Goal: Transaction & Acquisition: Book appointment/travel/reservation

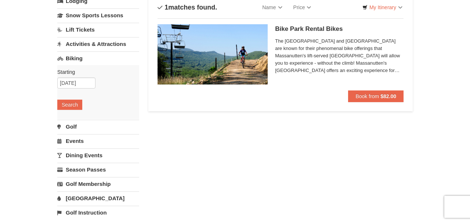
scroll to position [50, 0]
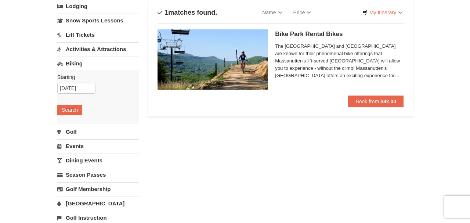
click at [79, 62] on link "Biking" at bounding box center [98, 64] width 82 height 14
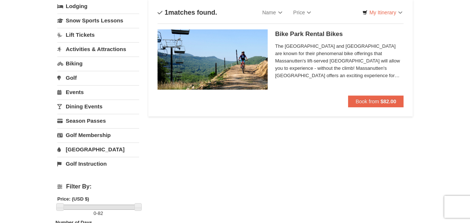
click at [79, 62] on link "Biking" at bounding box center [98, 64] width 82 height 14
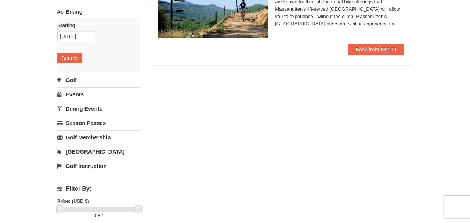
scroll to position [62, 0]
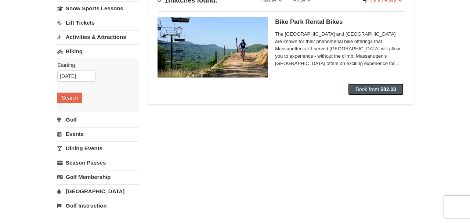
click at [390, 89] on strong "$82.00" at bounding box center [389, 89] width 16 height 6
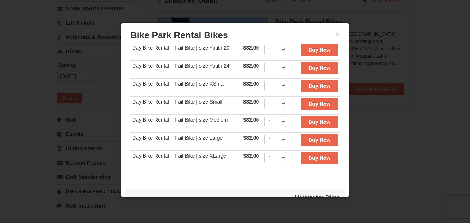
scroll to position [0, 0]
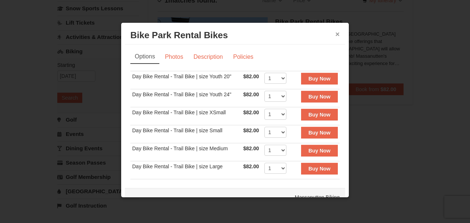
click at [337, 35] on button "×" at bounding box center [338, 34] width 4 height 7
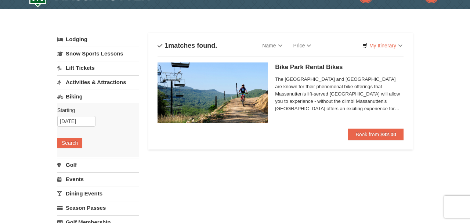
scroll to position [14, 0]
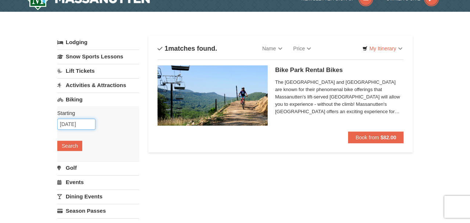
click at [84, 123] on input "10/09/2025" at bounding box center [76, 124] width 38 height 11
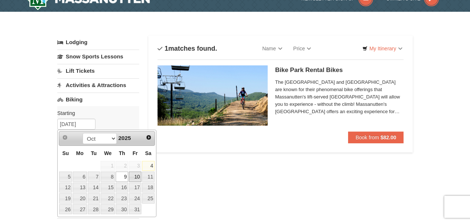
click at [136, 174] on link "10" at bounding box center [135, 177] width 12 height 10
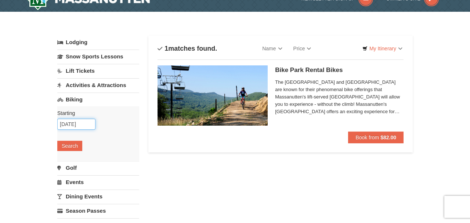
click at [87, 124] on input "[DATE]" at bounding box center [76, 124] width 38 height 11
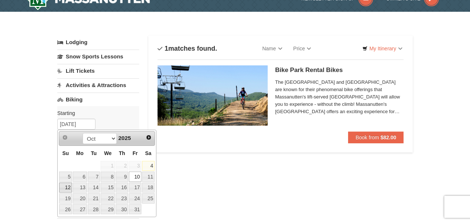
click at [67, 188] on link "12" at bounding box center [65, 188] width 13 height 10
type input "10/12/2025"
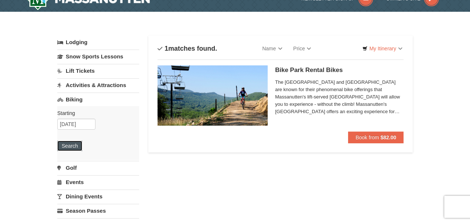
click at [74, 148] on button "Search" at bounding box center [69, 146] width 25 height 10
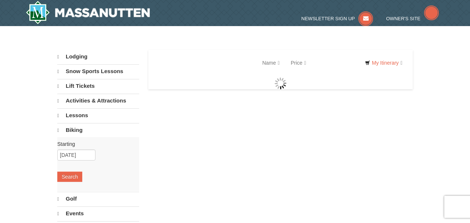
select select "10"
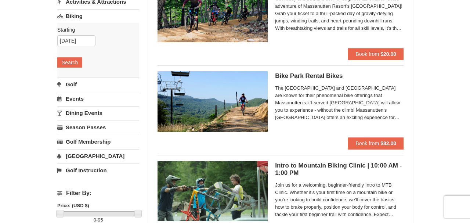
scroll to position [93, 0]
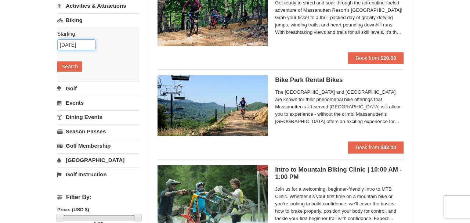
click at [89, 47] on input "10/12/2025" at bounding box center [76, 44] width 38 height 11
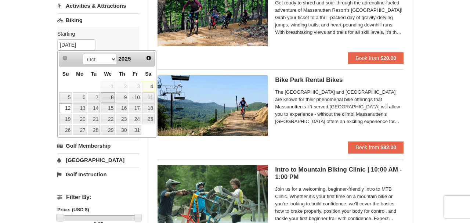
click at [110, 98] on link "8" at bounding box center [108, 97] width 14 height 10
type input "10/08/2025"
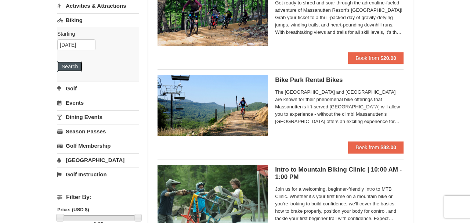
click at [71, 68] on button "Search" at bounding box center [69, 66] width 25 height 10
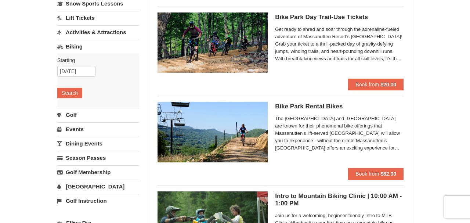
scroll to position [55, 0]
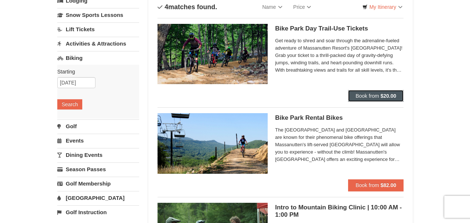
click at [388, 95] on strong "$20.00" at bounding box center [389, 96] width 16 height 6
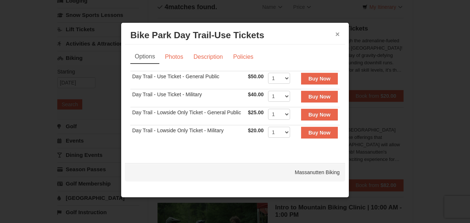
click at [336, 32] on button "×" at bounding box center [338, 34] width 4 height 7
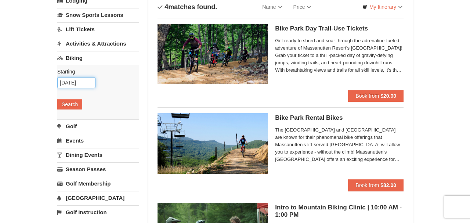
click at [85, 85] on input "[DATE]" at bounding box center [76, 82] width 38 height 11
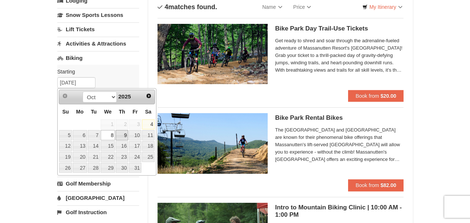
click at [125, 136] on link "9" at bounding box center [122, 135] width 12 height 10
type input "10/09/2025"
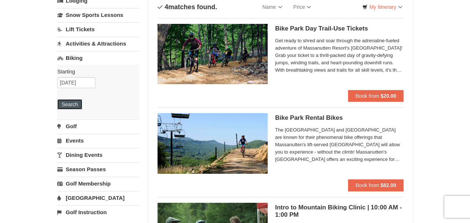
click at [75, 105] on button "Search" at bounding box center [69, 104] width 25 height 10
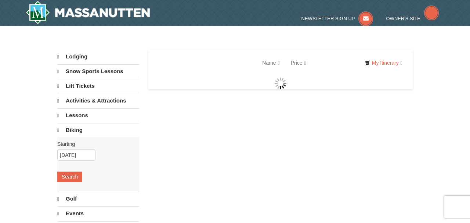
select select "10"
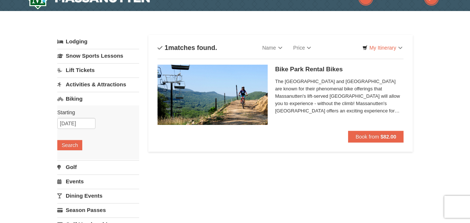
scroll to position [16, 0]
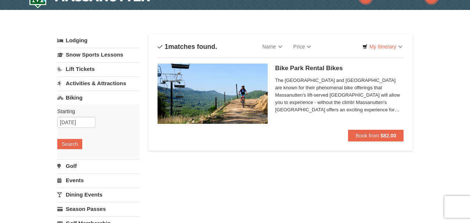
click at [276, 141] on li "Bike Park Rental Bikes Massanutten Biking The [GEOGRAPHIC_DATA] and [GEOGRAPHIC…" at bounding box center [281, 100] width 246 height 84
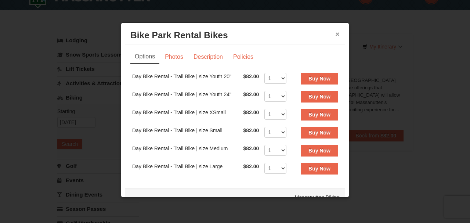
click at [337, 33] on button "×" at bounding box center [338, 34] width 4 height 7
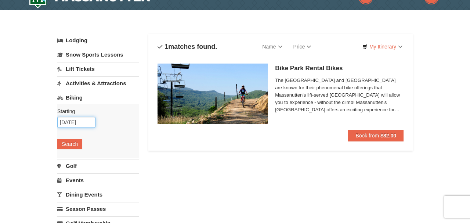
click at [89, 118] on input "[DATE]" at bounding box center [76, 122] width 38 height 11
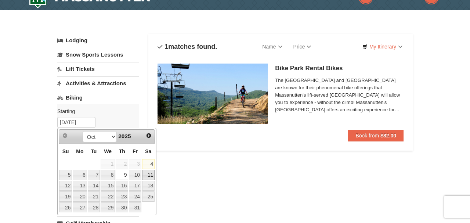
click at [151, 177] on link "11" at bounding box center [148, 175] width 12 height 10
type input "[DATE]"
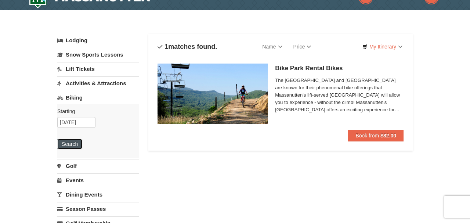
click at [74, 147] on button "Search" at bounding box center [69, 144] width 25 height 10
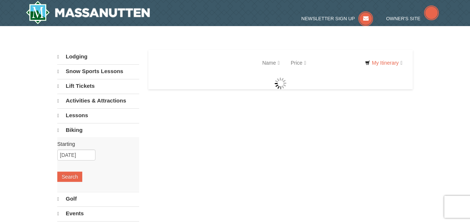
select select "10"
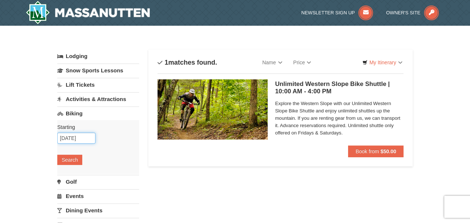
click at [76, 139] on input "10/11/2025" at bounding box center [76, 138] width 38 height 11
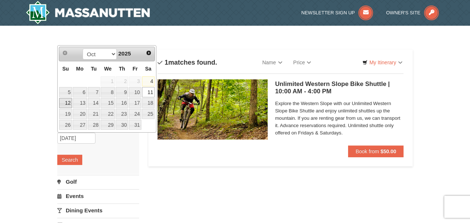
click at [68, 106] on link "12" at bounding box center [65, 103] width 13 height 10
type input "[DATE]"
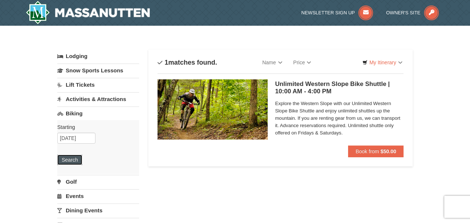
click at [73, 159] on button "Search" at bounding box center [69, 160] width 25 height 10
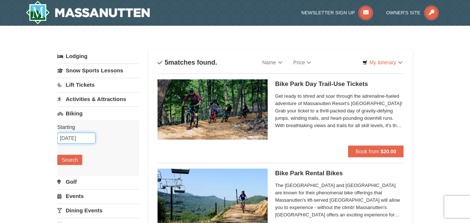
click at [89, 137] on input "10/12/2025" at bounding box center [76, 138] width 38 height 11
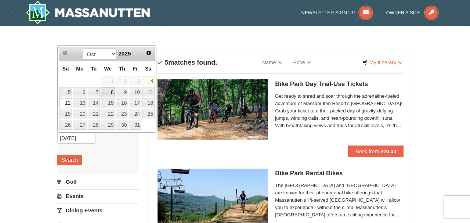
click at [112, 93] on link "8" at bounding box center [108, 92] width 14 height 10
type input "[DATE]"
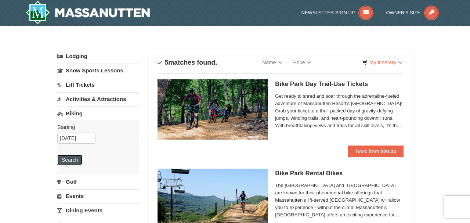
click at [74, 160] on button "Search" at bounding box center [69, 160] width 25 height 10
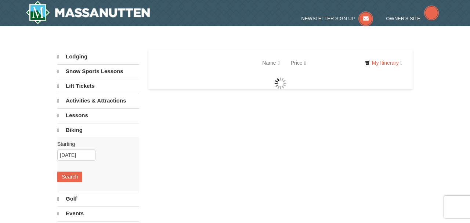
select select "10"
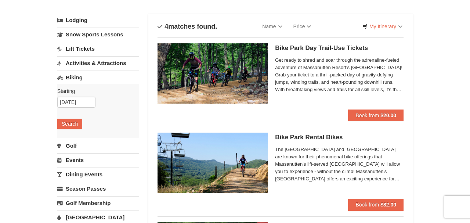
scroll to position [39, 0]
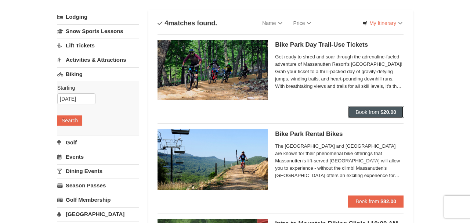
click at [388, 112] on strong "$20.00" at bounding box center [389, 112] width 16 height 6
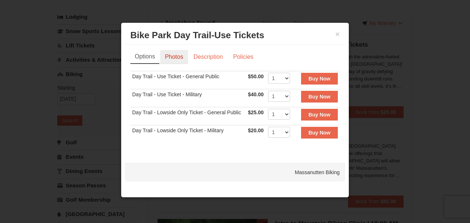
click at [177, 58] on link "Photos" at bounding box center [174, 57] width 28 height 14
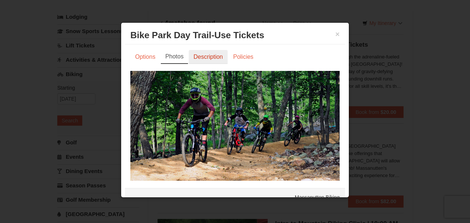
click at [201, 56] on link "Description" at bounding box center [208, 57] width 39 height 14
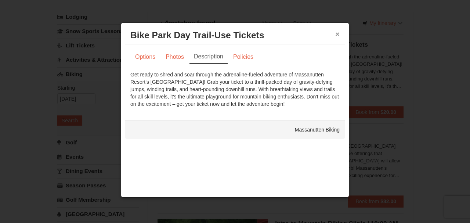
click at [336, 36] on button "×" at bounding box center [338, 34] width 4 height 7
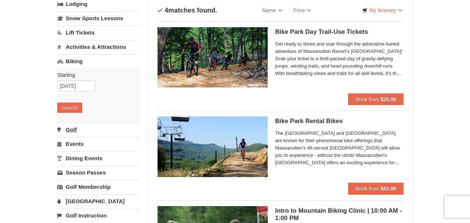
scroll to position [67, 0]
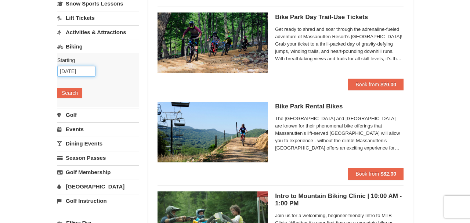
click at [89, 71] on input "10/08/2025" at bounding box center [76, 71] width 38 height 11
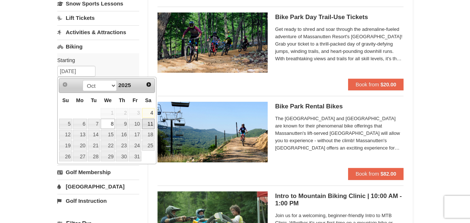
click at [151, 124] on link "11" at bounding box center [148, 124] width 12 height 10
type input "[DATE]"
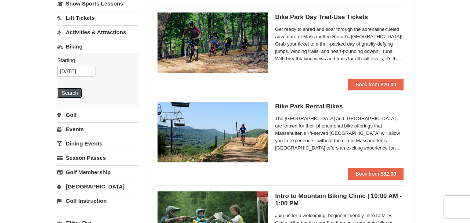
click at [73, 92] on button "Search" at bounding box center [69, 93] width 25 height 10
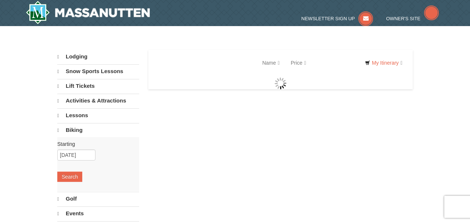
select select "10"
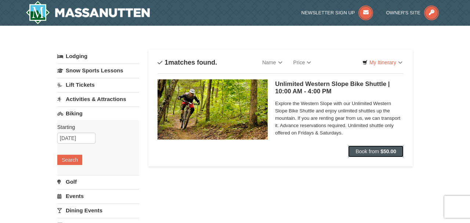
click at [392, 151] on strong "$50.00" at bounding box center [389, 151] width 16 height 6
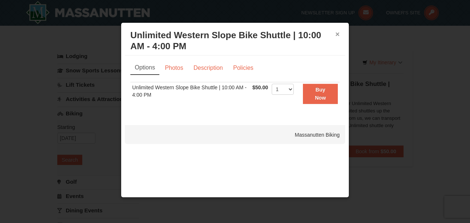
click at [338, 34] on button "×" at bounding box center [338, 34] width 4 height 7
